Goal: Navigation & Orientation: Find specific page/section

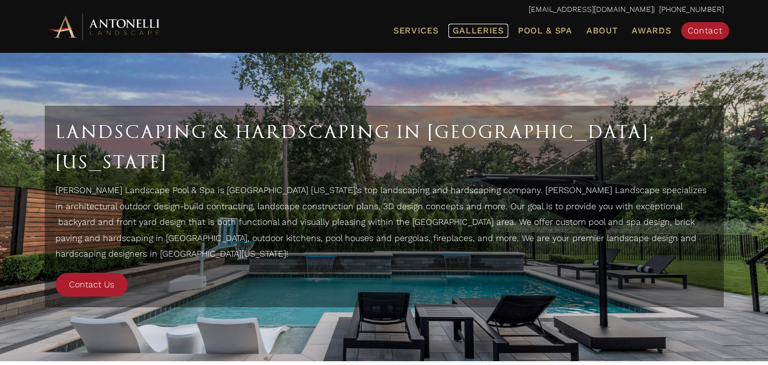
click at [472, 26] on span "Galleries" at bounding box center [478, 30] width 51 height 10
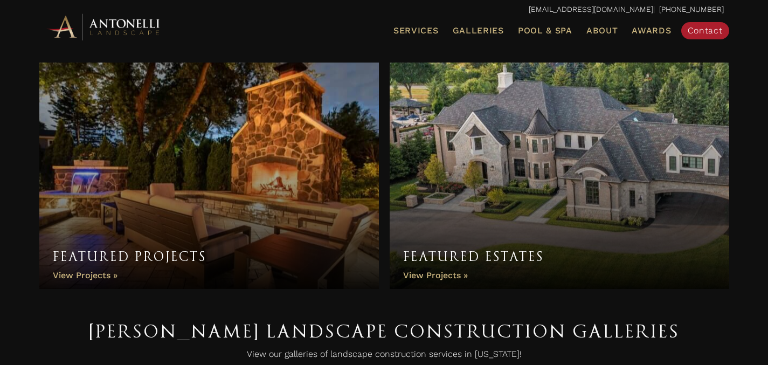
click at [281, 210] on link "Featured Projects" at bounding box center [209, 176] width 340 height 226
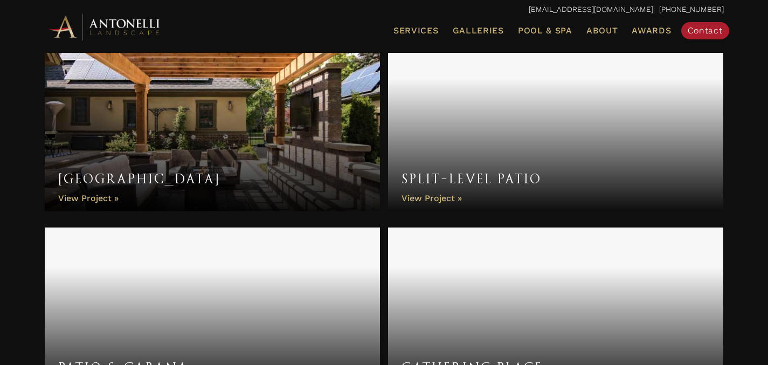
scroll to position [1683, 0]
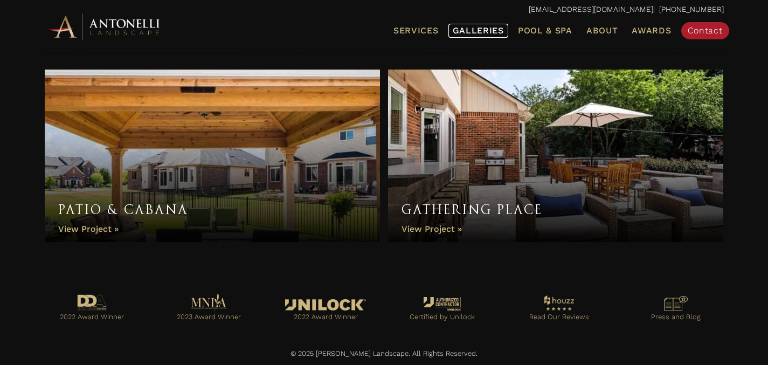
click at [478, 27] on span "Galleries" at bounding box center [478, 30] width 51 height 10
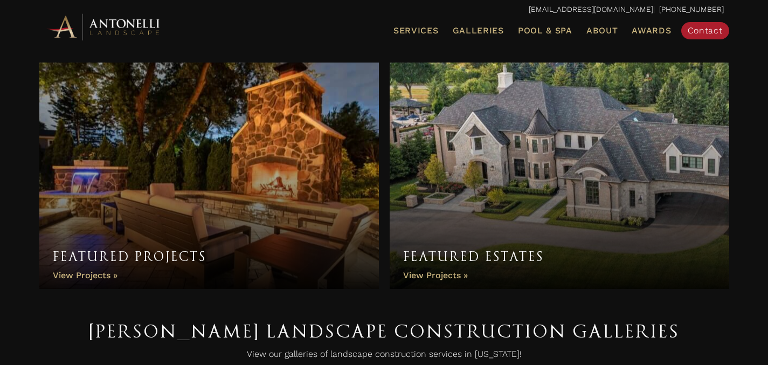
click at [511, 185] on link "Featured Estates" at bounding box center [560, 176] width 340 height 226
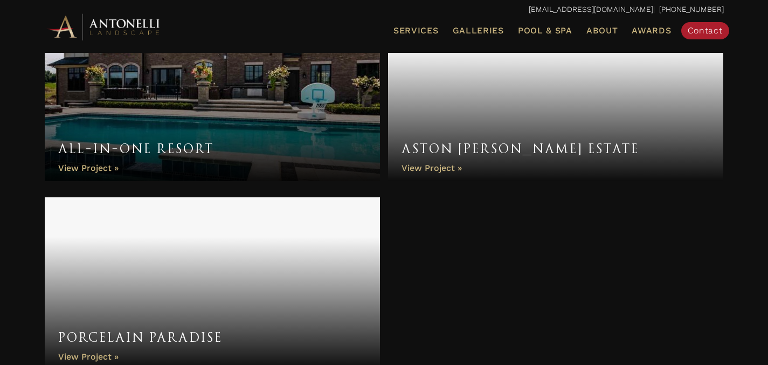
scroll to position [1297, 0]
